Goal: Information Seeking & Learning: Learn about a topic

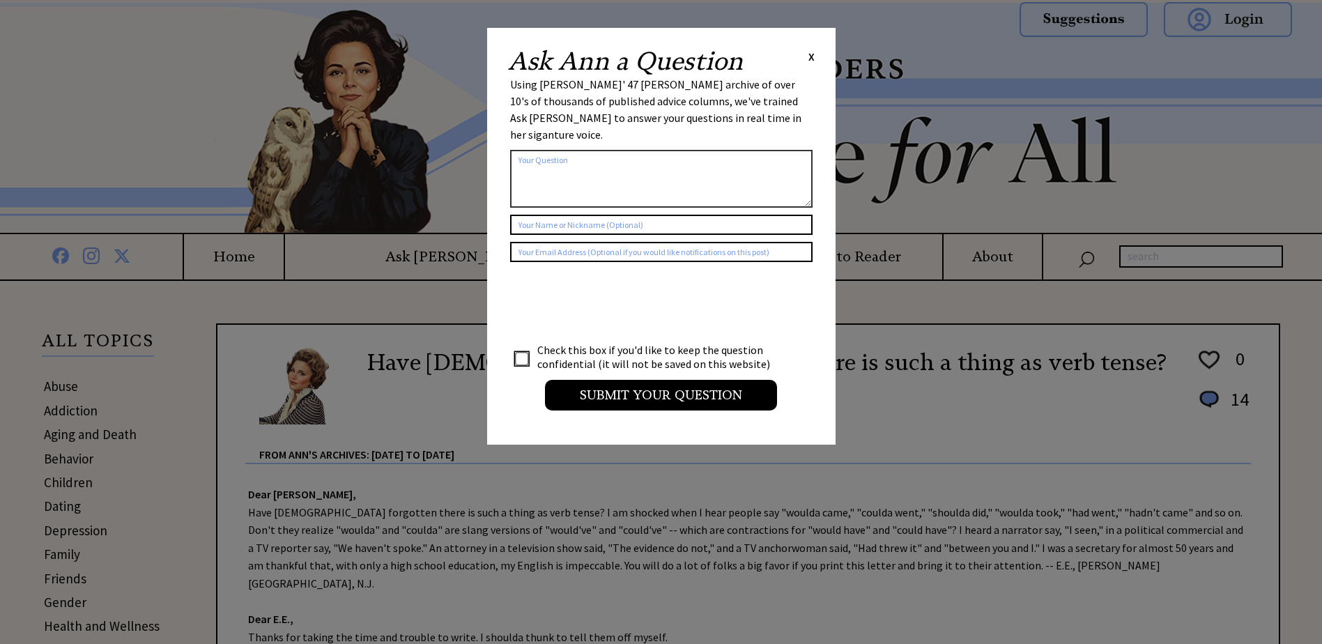
click at [811, 59] on span "X" at bounding box center [811, 56] width 6 height 14
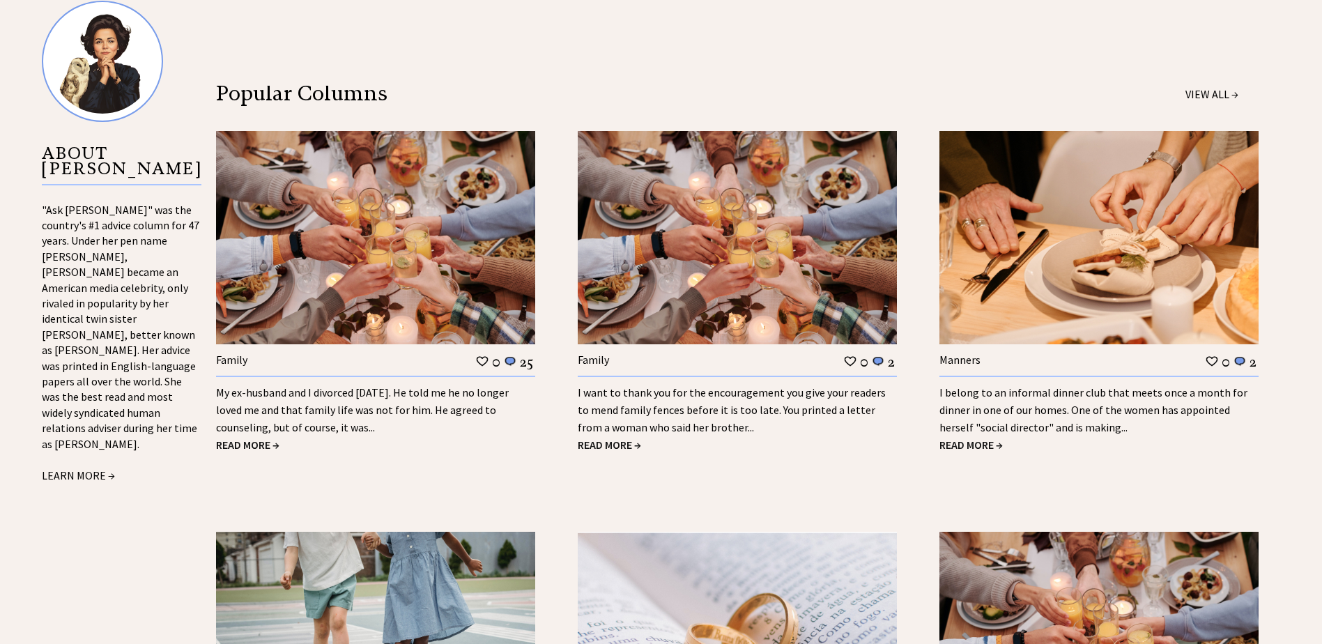
scroll to position [1463, 0]
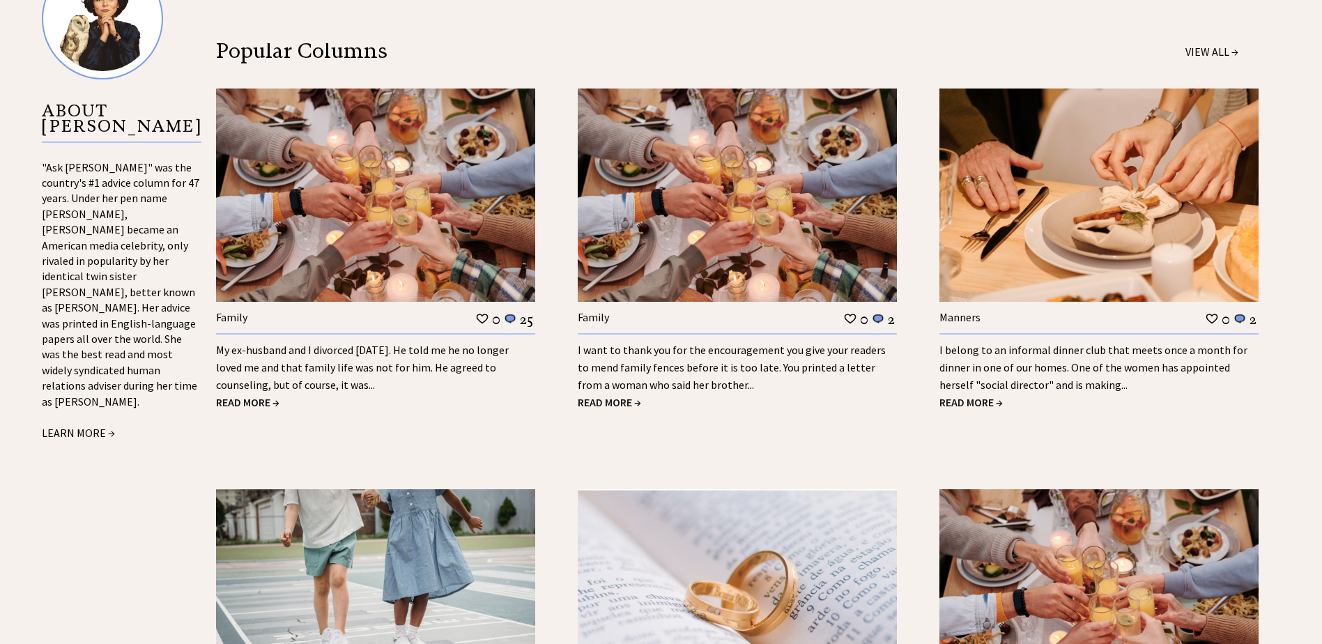
click at [309, 343] on link "My ex-husband and I divorced 18 years ago. He told me he no longer loved me and…" at bounding box center [362, 367] width 293 height 49
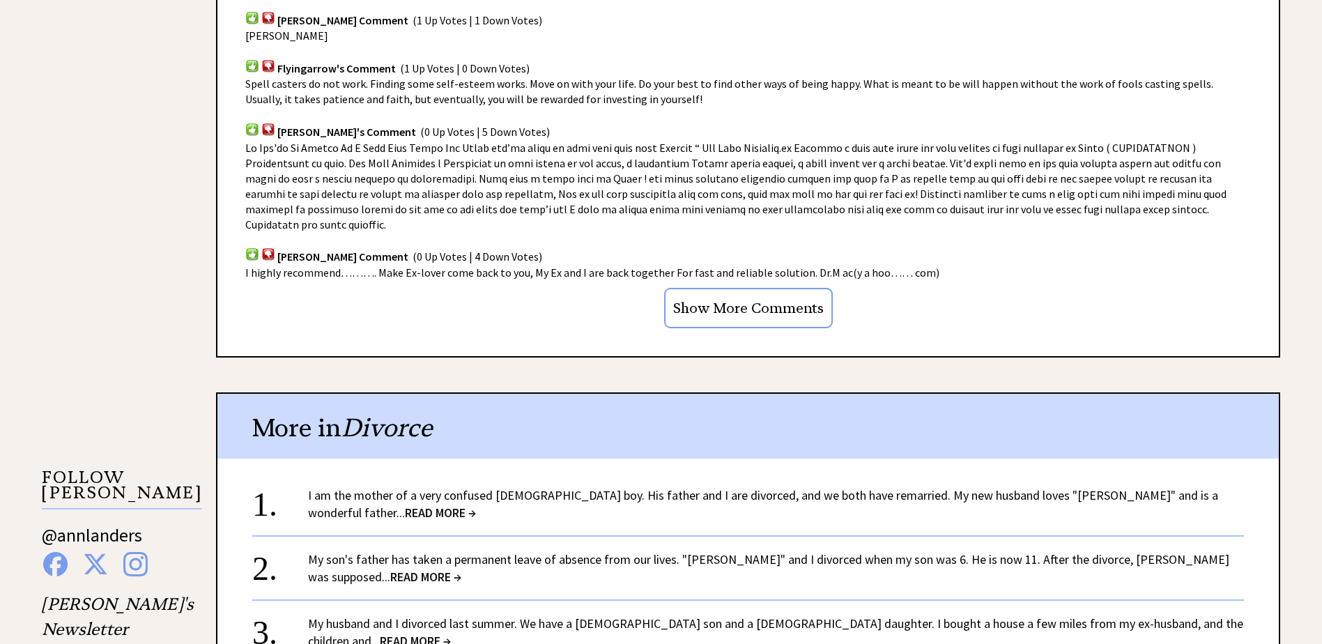
scroll to position [1045, 0]
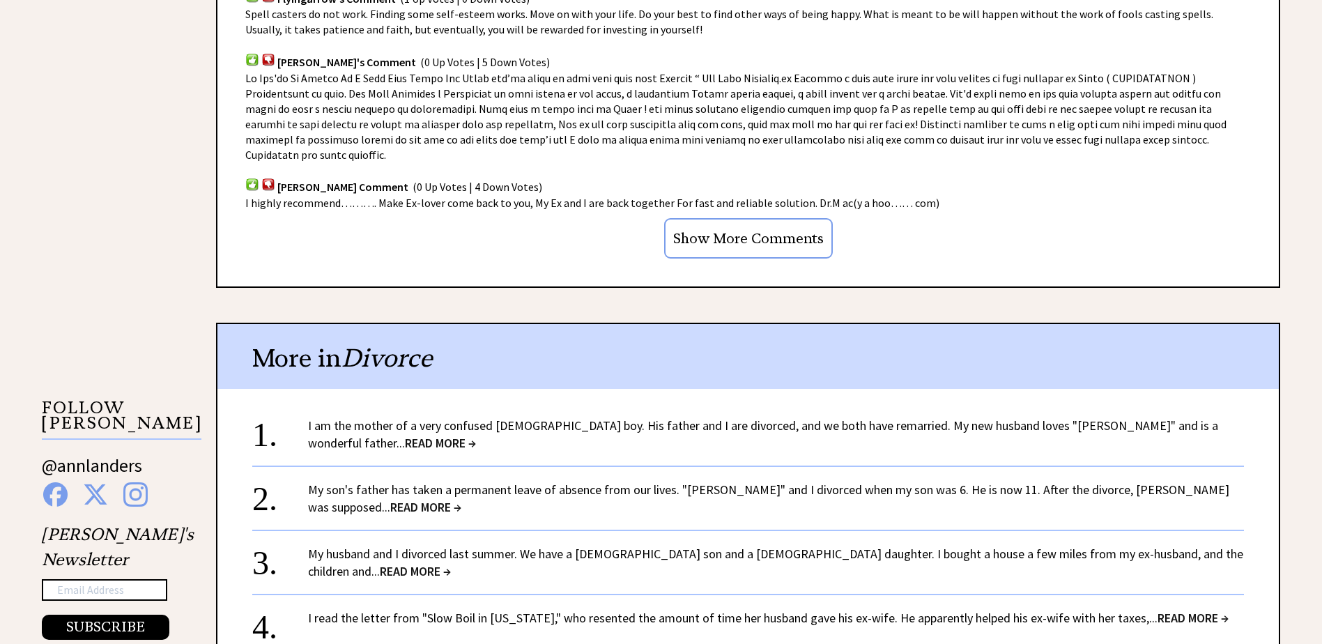
click at [444, 417] on link "I am the mother of a very confused 5-year-old boy. His father and I are divorce…" at bounding box center [763, 433] width 910 height 33
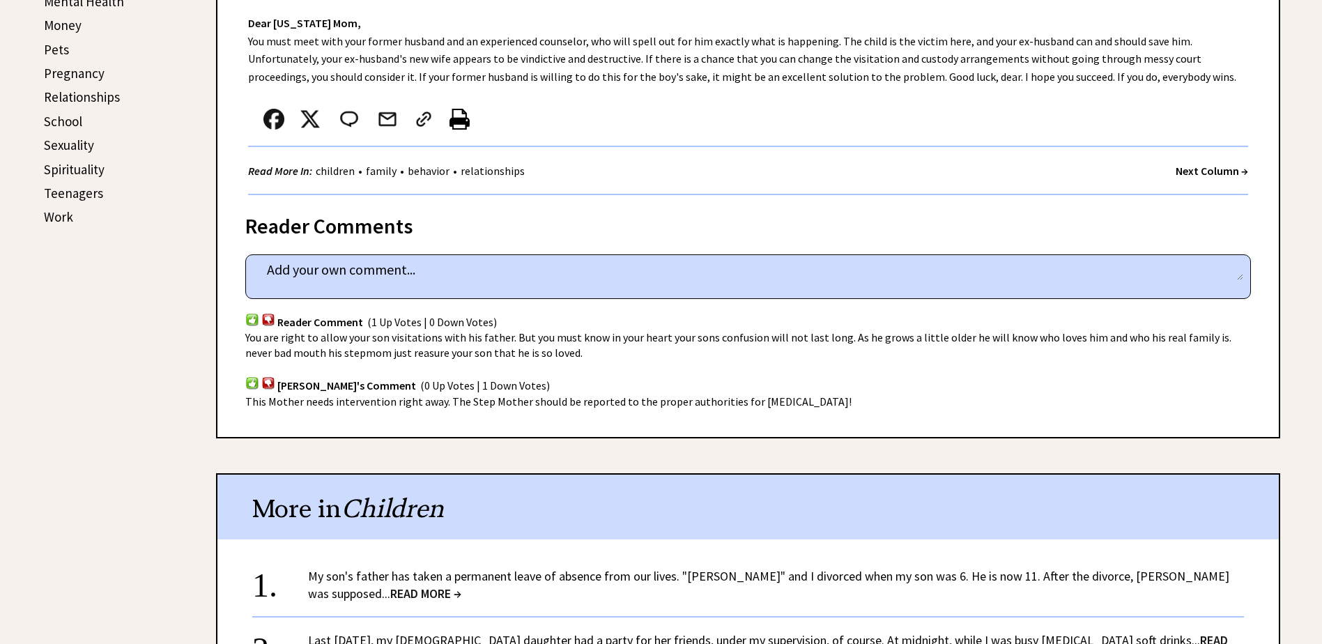
scroll to position [836, 0]
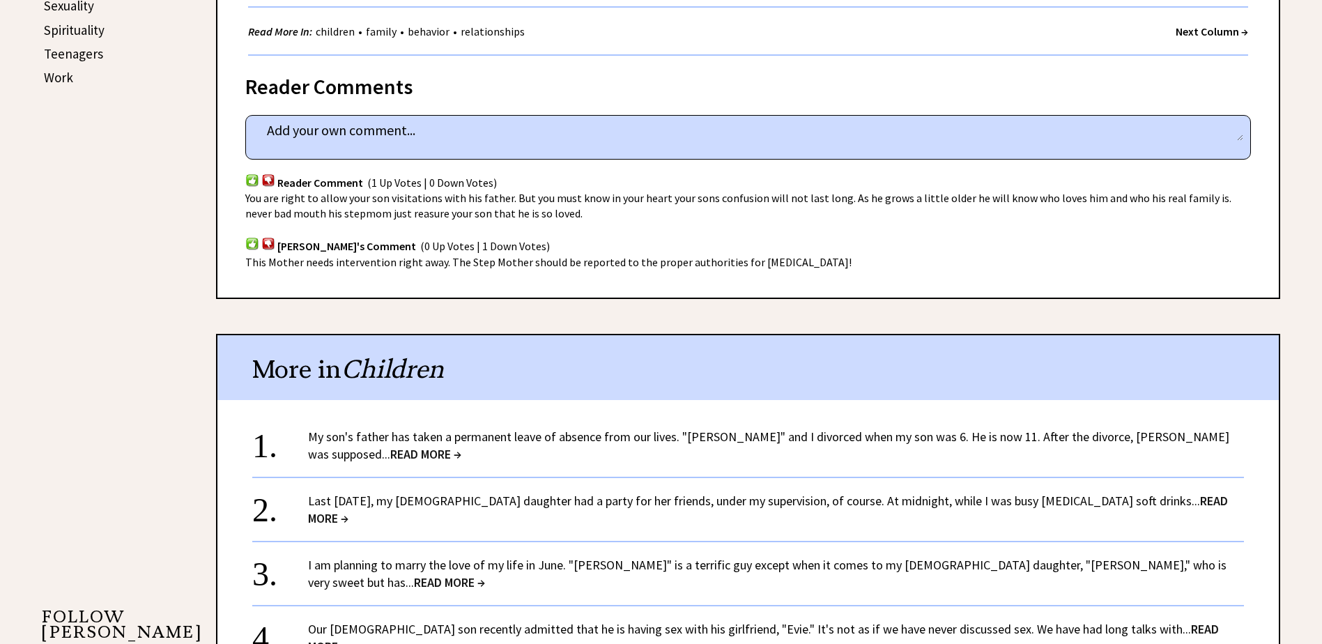
click at [422, 439] on link "My son's father has taken a permanent leave of absence from our lives. "Arthur"…" at bounding box center [768, 445] width 921 height 33
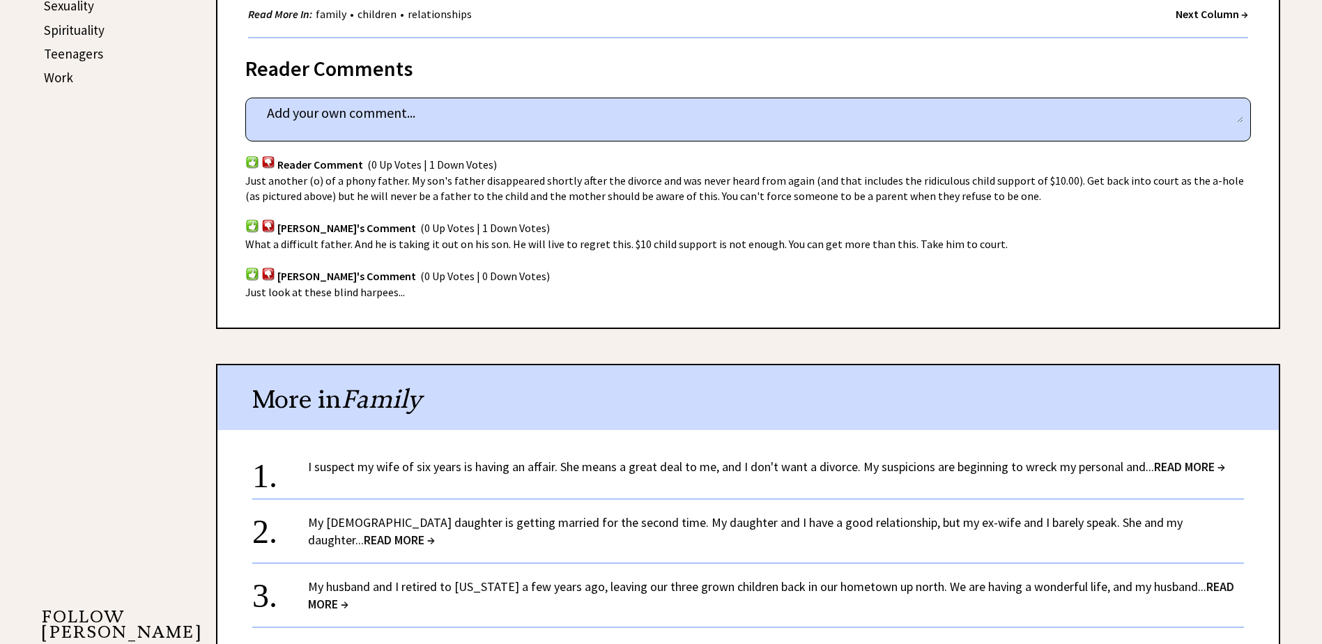
scroll to position [906, 0]
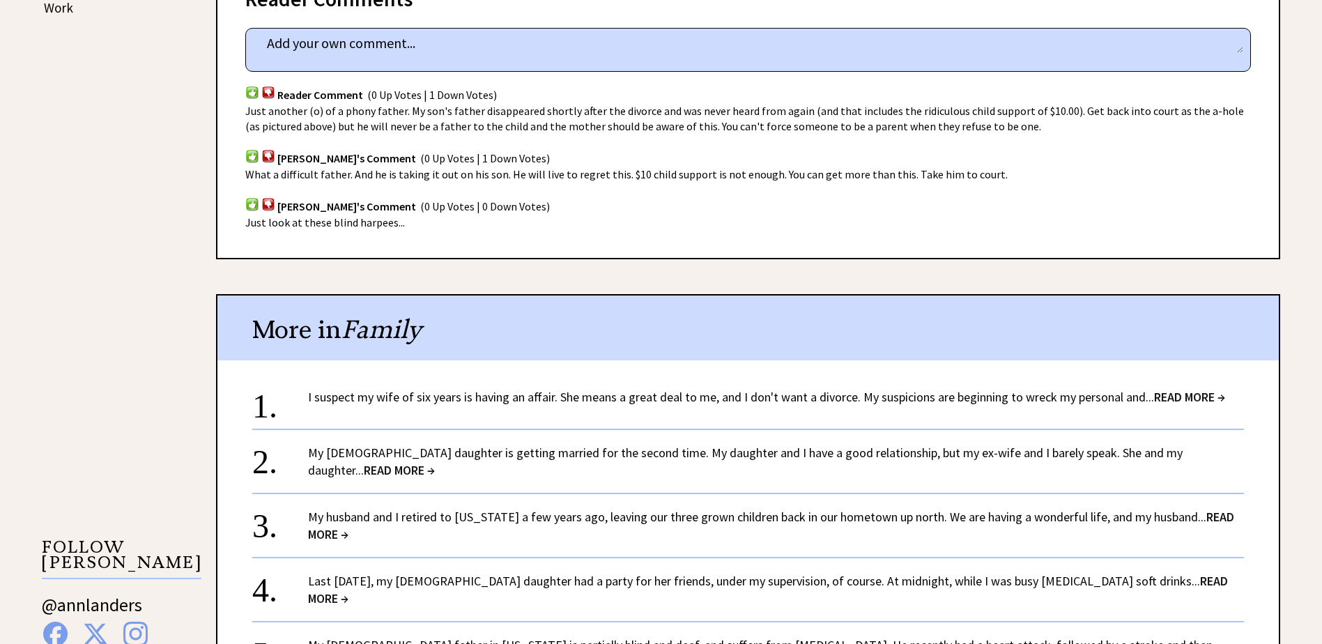
click at [396, 389] on link "I suspect my wife of six years is having an affair. She means a great deal to m…" at bounding box center [766, 397] width 917 height 16
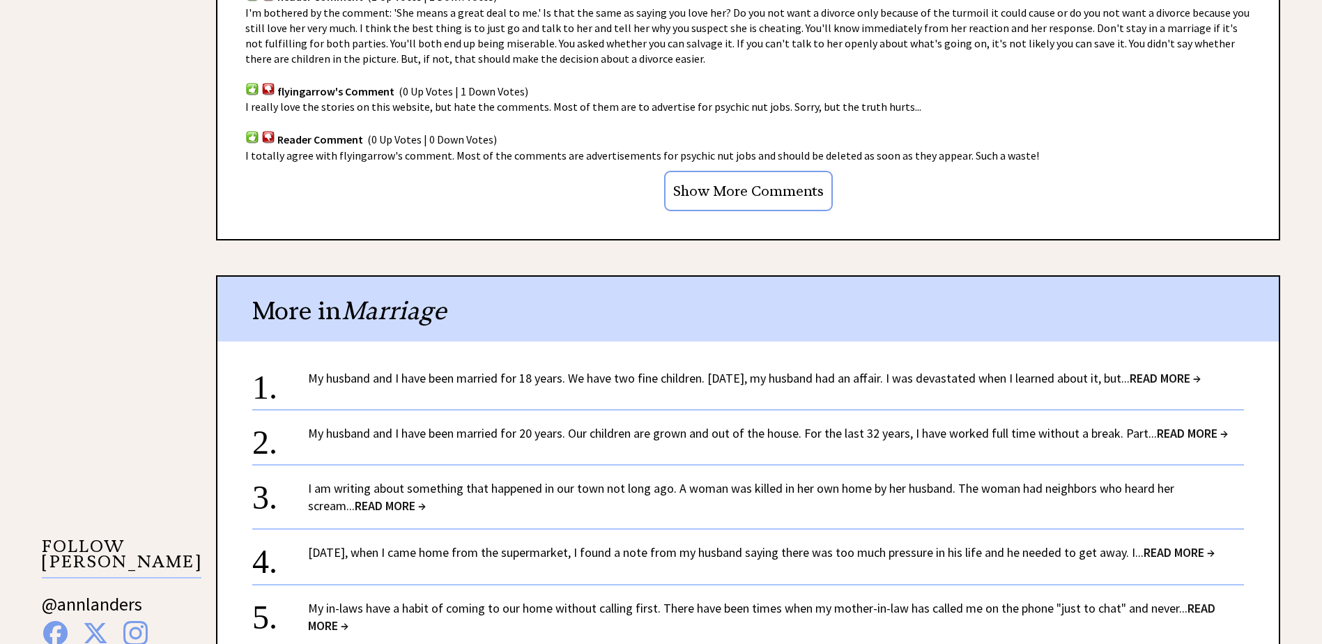
scroll to position [1115, 0]
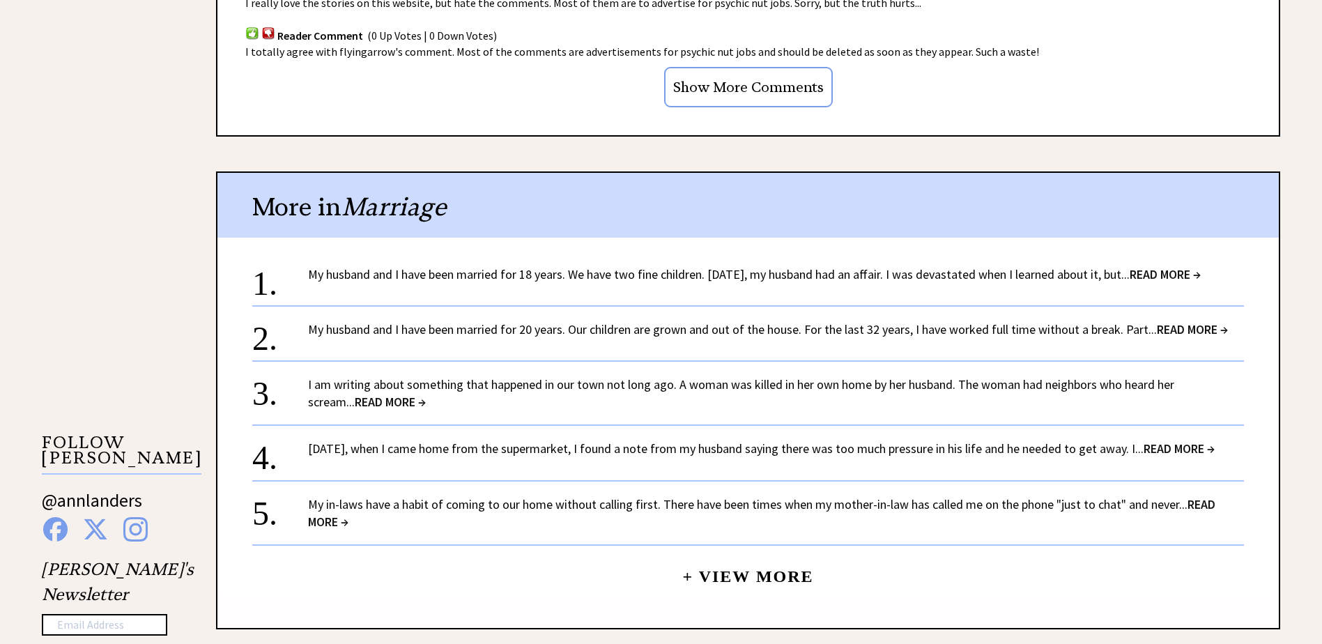
click at [484, 283] on div "My husband and I have been married for 18 years. We have two fine children. Fiv…" at bounding box center [776, 273] width 936 height 17
click at [485, 277] on link "My husband and I have been married for 18 years. We have two fine children. Fiv…" at bounding box center [754, 274] width 893 height 16
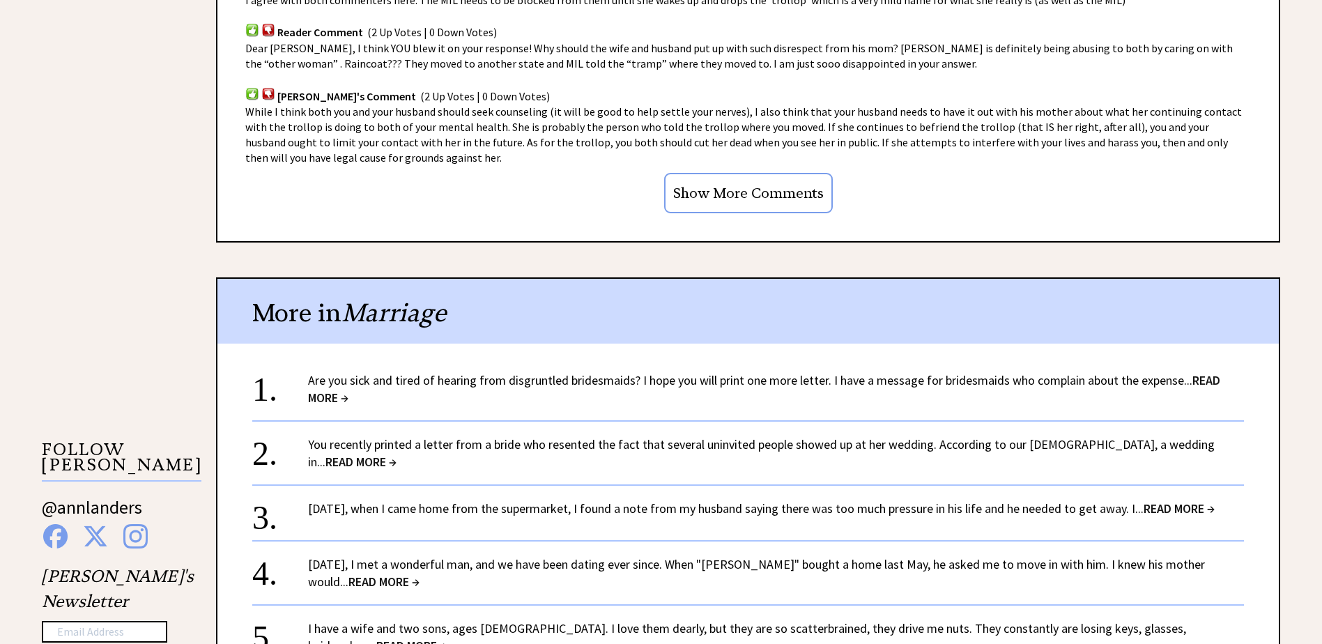
scroll to position [1115, 0]
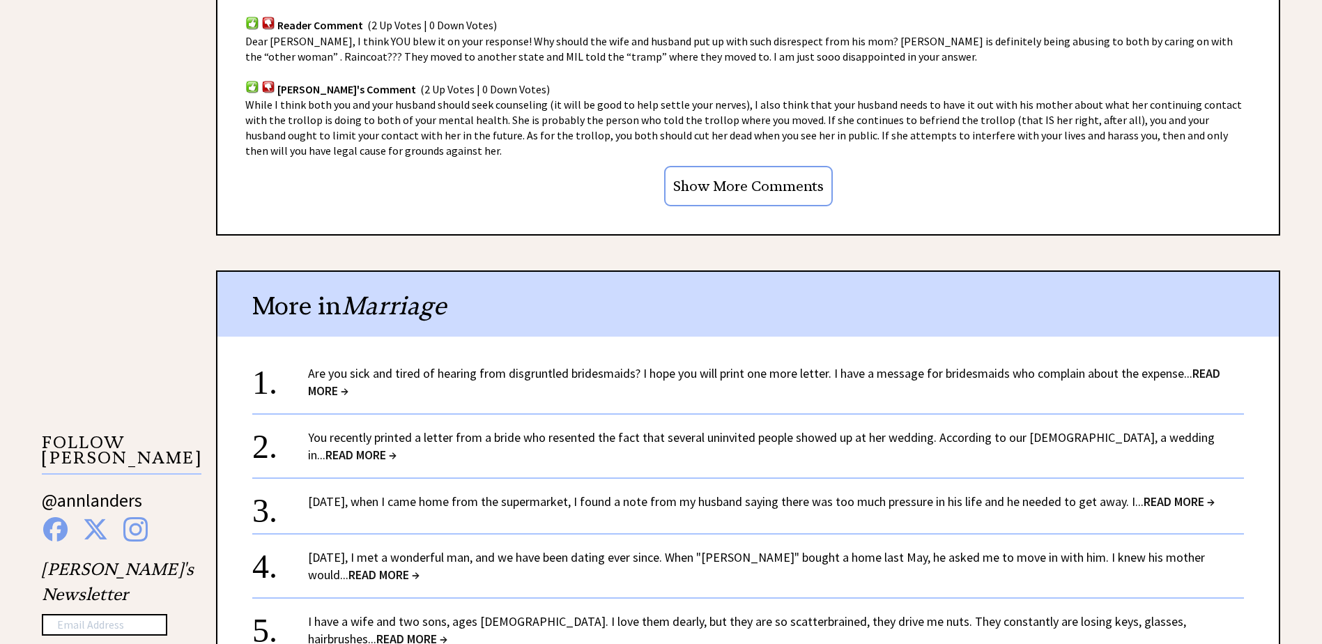
click at [462, 370] on link "Are you sick and tired of hearing from disgruntled bridesmaids? I hope you will…" at bounding box center [764, 381] width 912 height 33
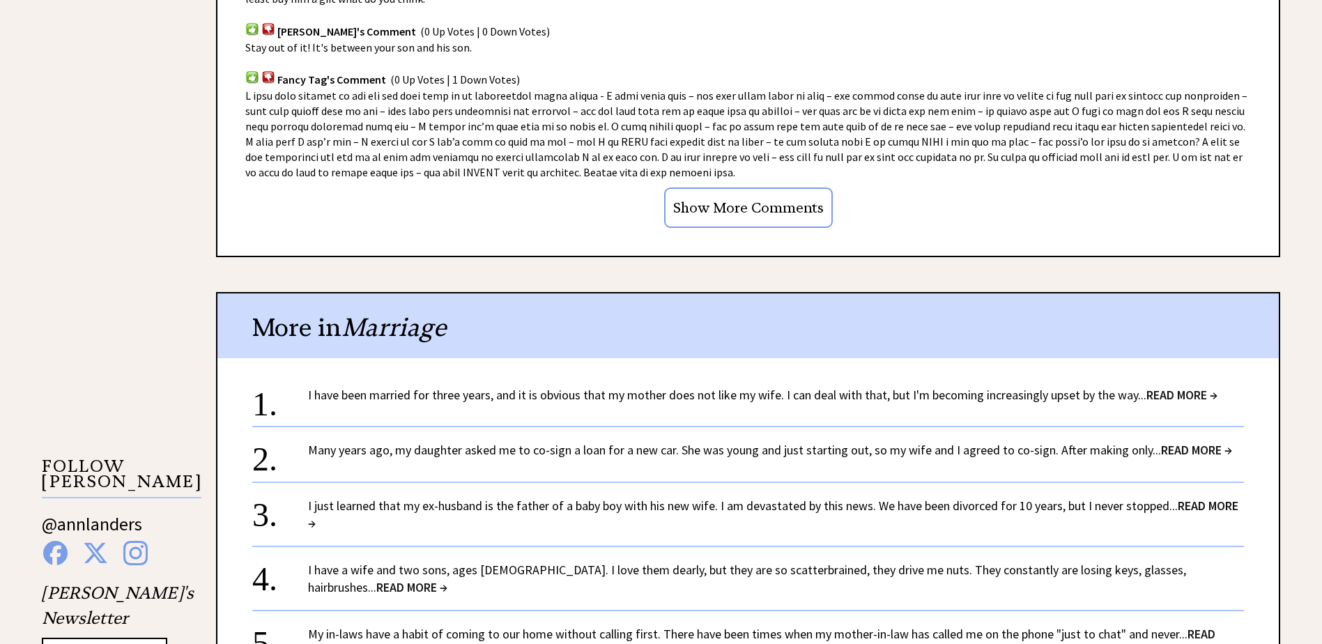
scroll to position [1115, 0]
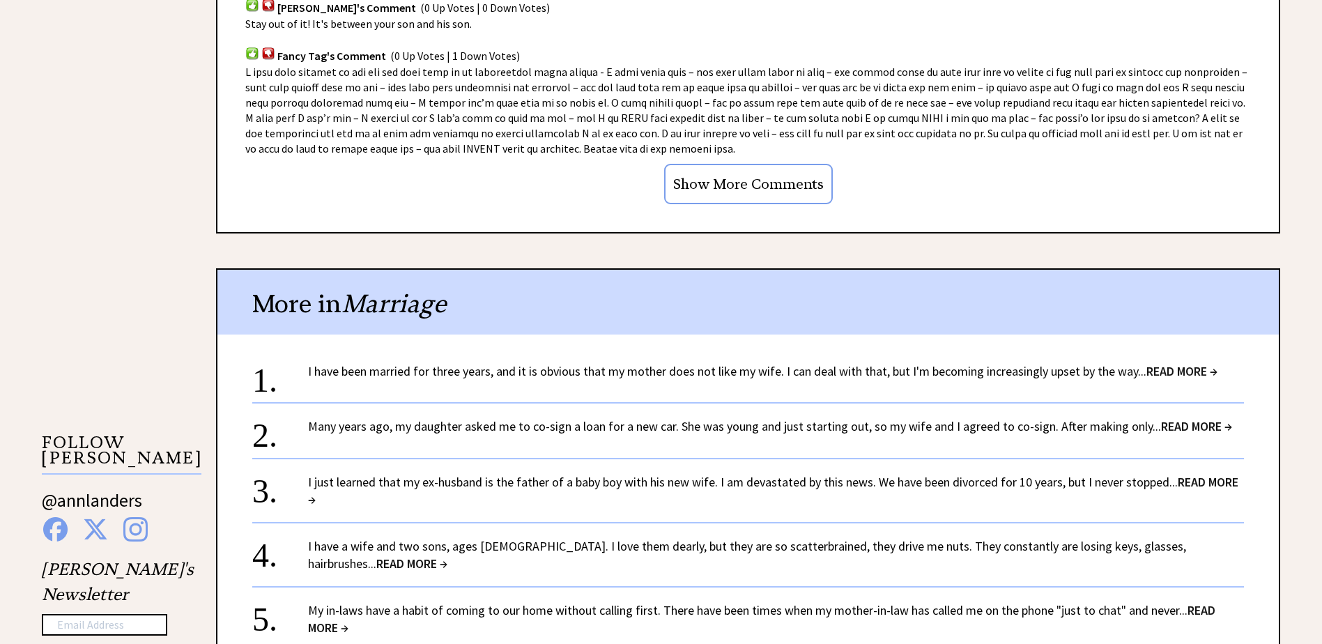
click at [454, 369] on link "I have been married for three years, and it is obvious that my mother does not …" at bounding box center [762, 371] width 909 height 16
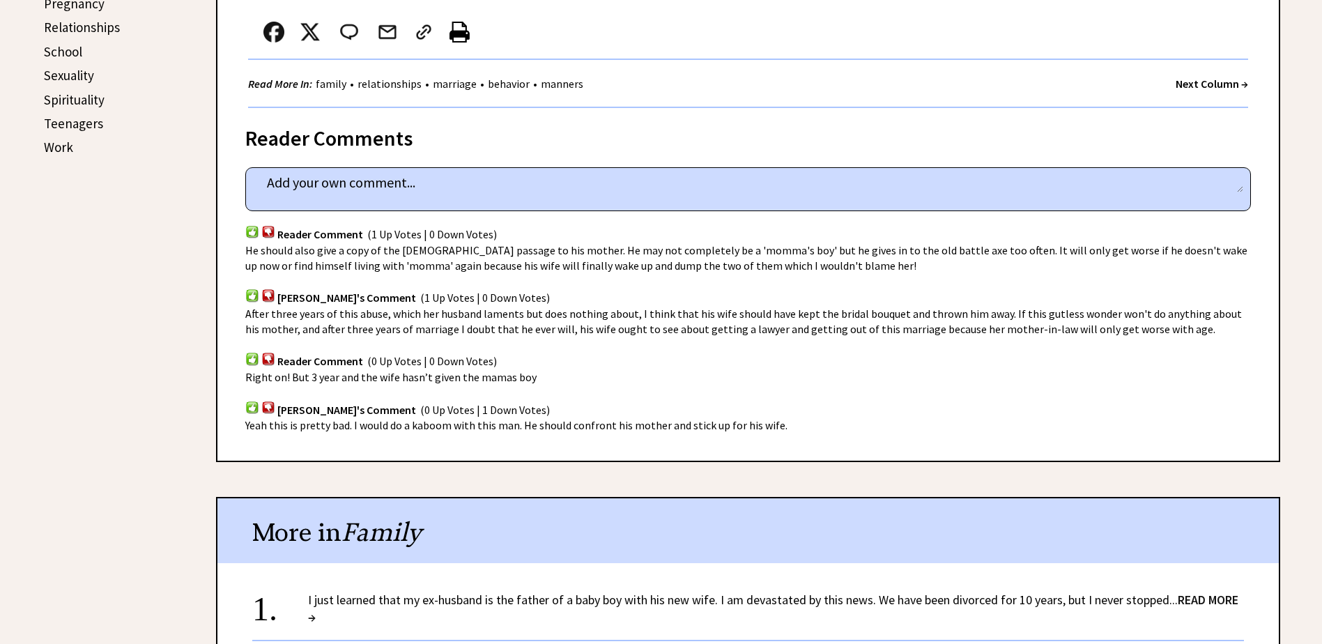
scroll to position [906, 0]
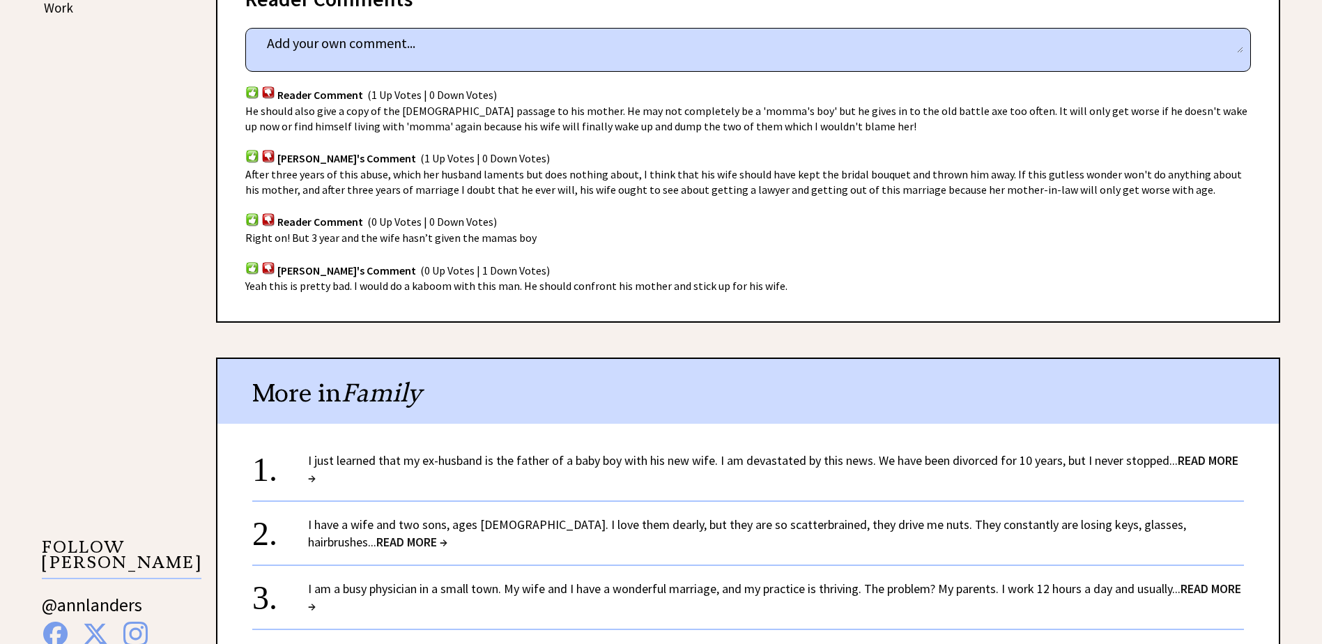
click at [438, 452] on link "I just learned that my ex-husband is the father of a baby boy with his new wife…" at bounding box center [773, 468] width 930 height 33
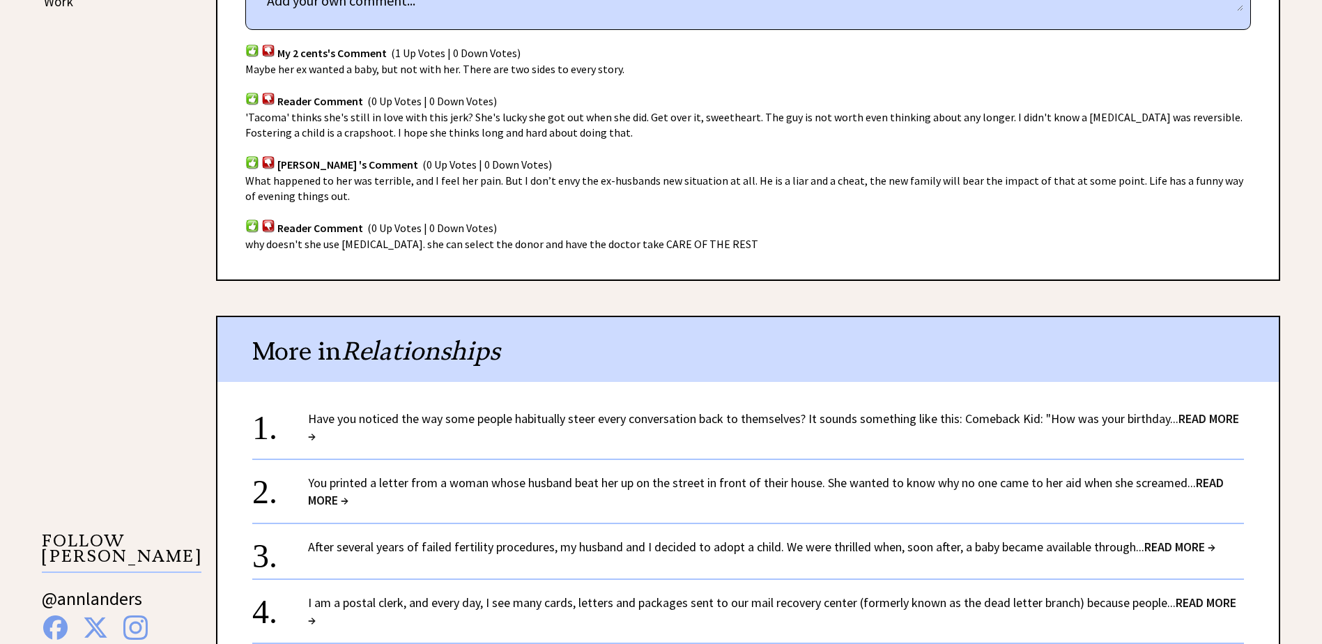
scroll to position [976, 0]
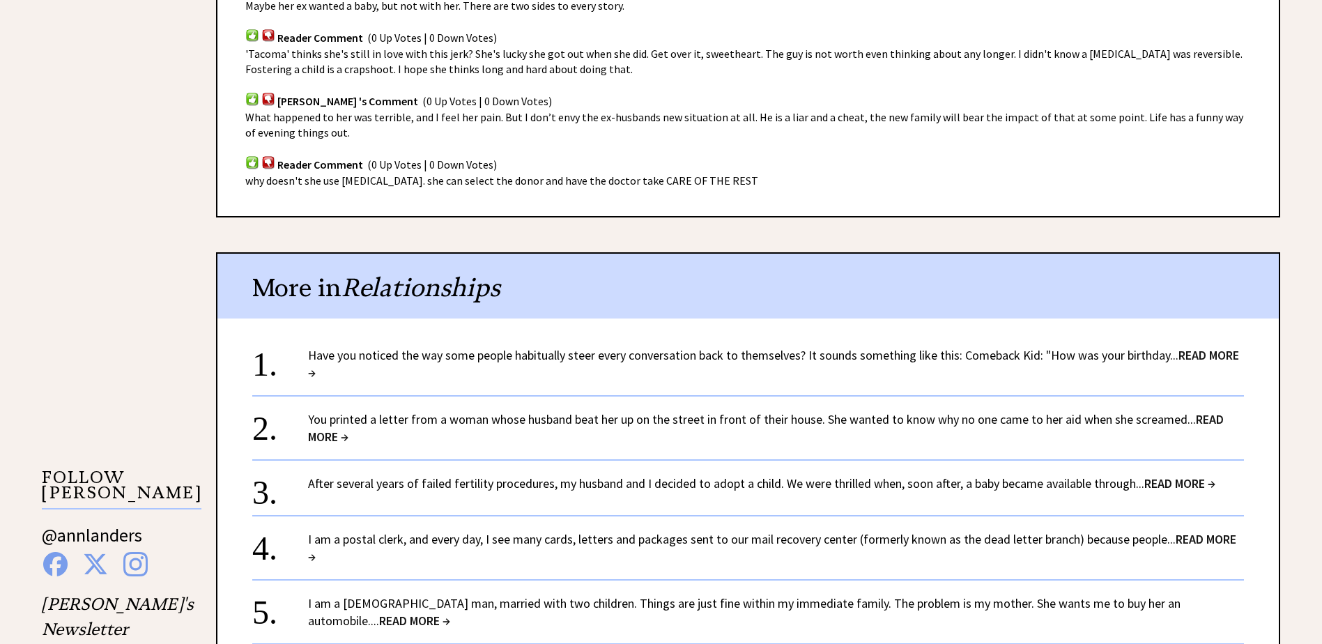
click at [479, 420] on link "You printed a letter from a woman whose husband beat her up on the street in fr…" at bounding box center [766, 427] width 916 height 33
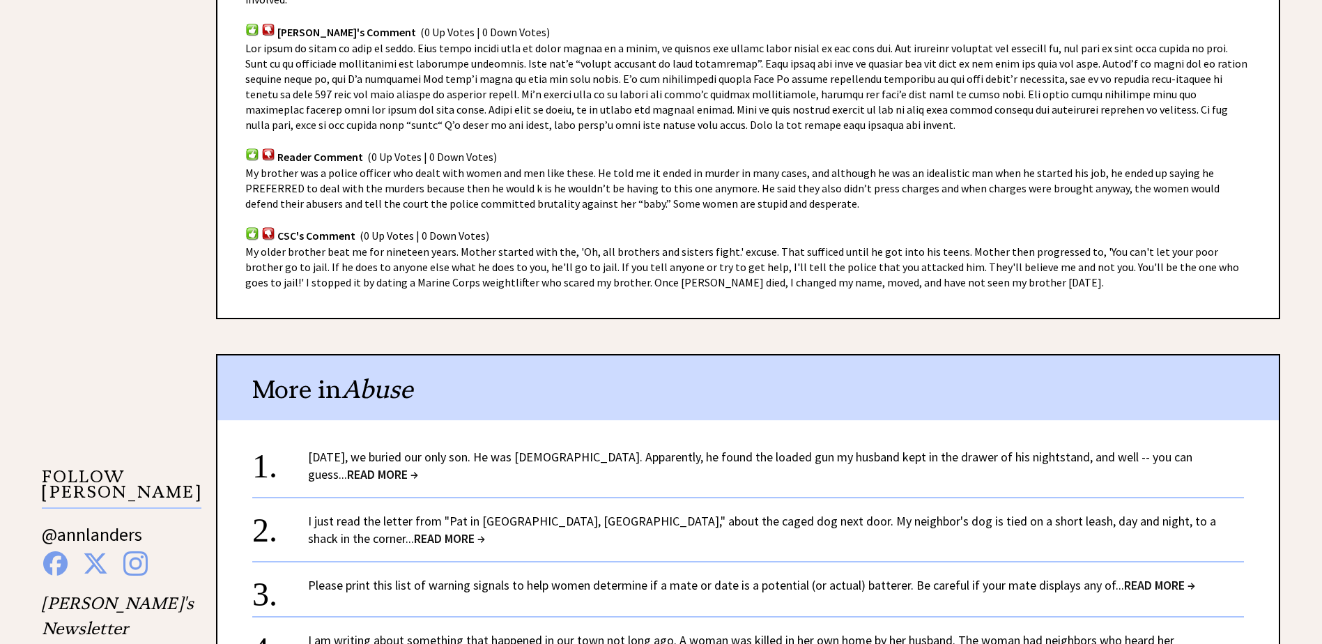
scroll to position [1185, 0]
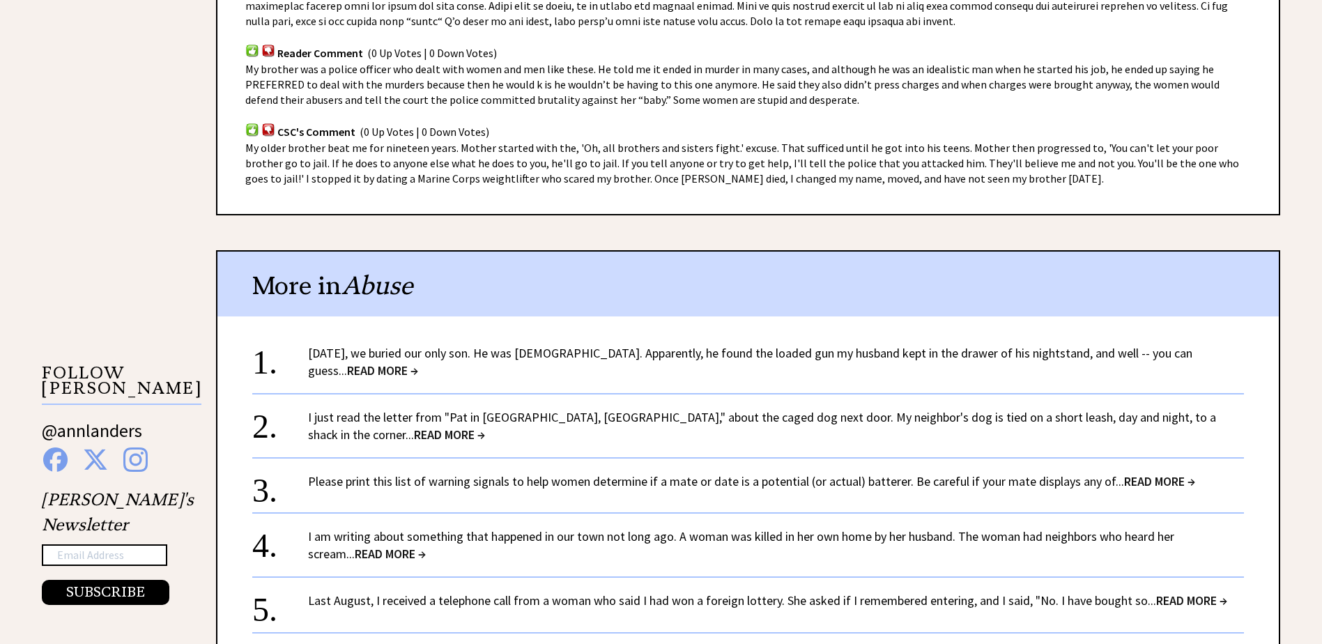
click at [771, 409] on link "I just read the letter from "Pat in Avon, Ind.," about the caged dog next door.…" at bounding box center [762, 425] width 908 height 33
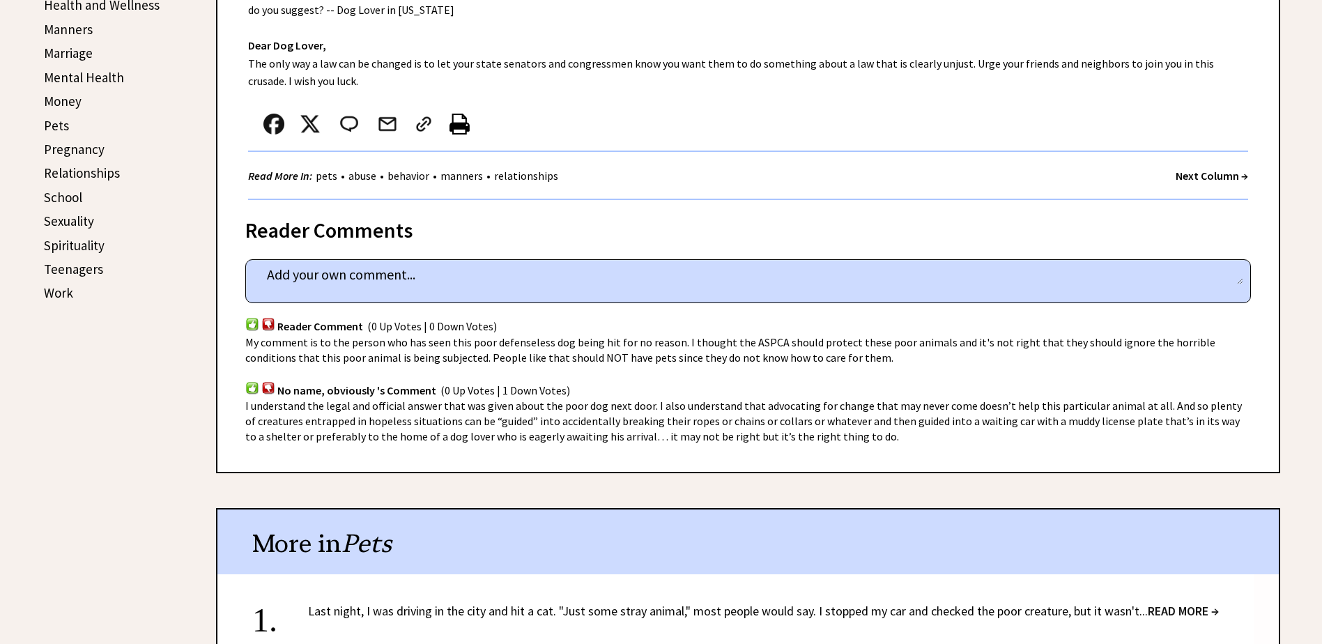
scroll to position [836, 0]
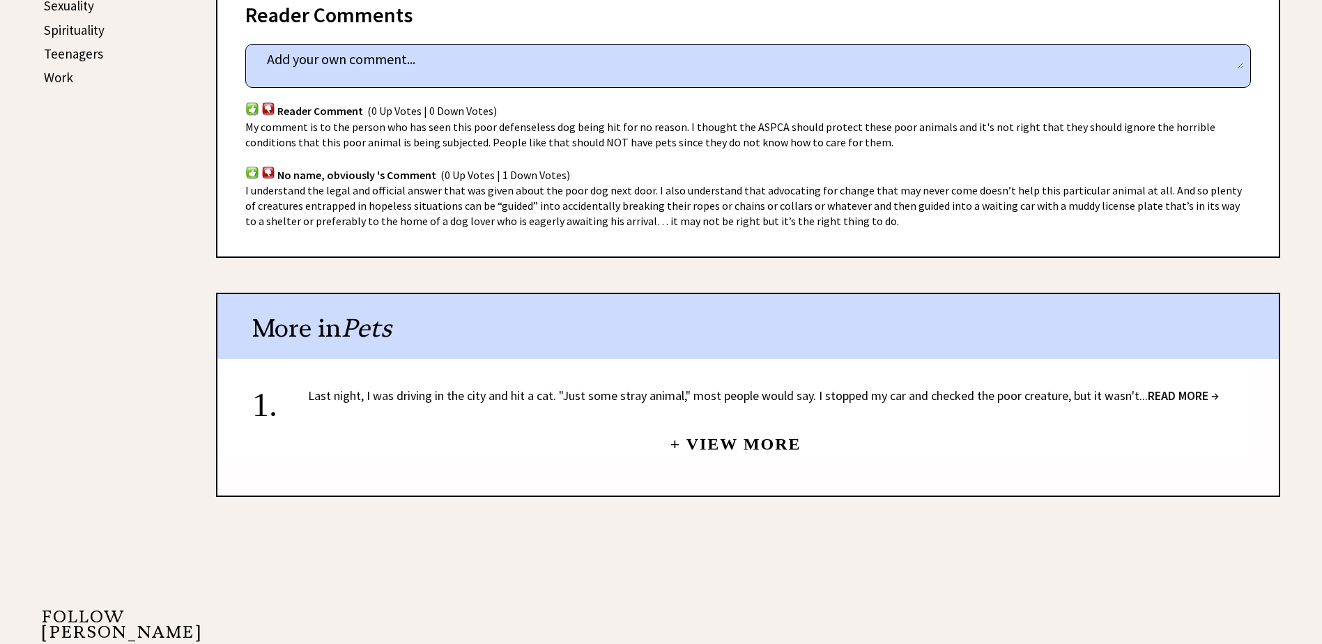
click at [760, 427] on link "+ View More" at bounding box center [735, 438] width 131 height 30
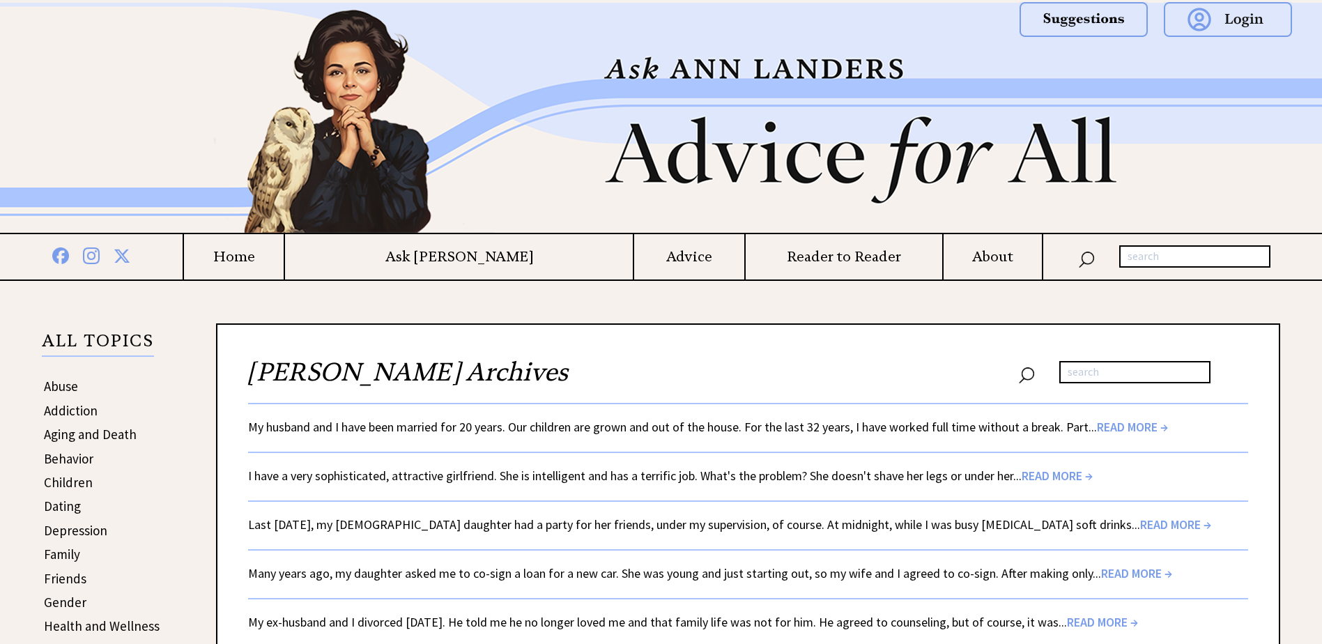
click at [457, 576] on link "Many years ago, my daughter asked me to co-sign a loan for a new car. She was y…" at bounding box center [710, 573] width 924 height 16
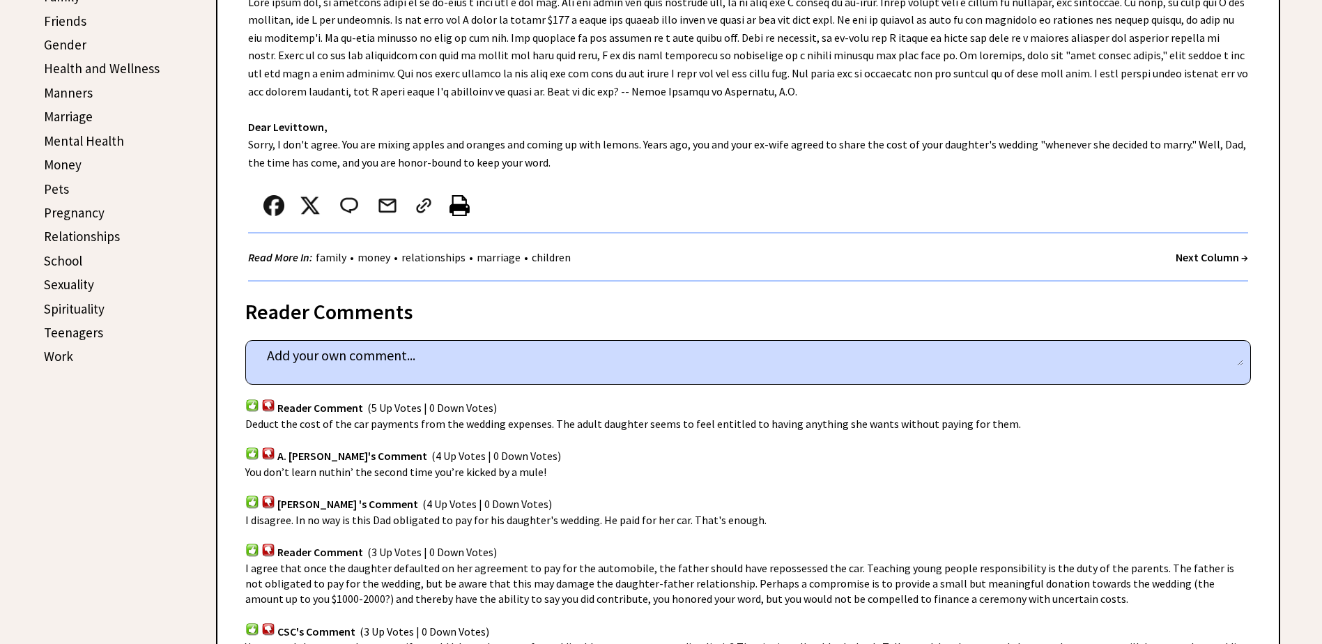
scroll to position [697, 0]
